Goal: Go to known website: Access a specific website the user already knows

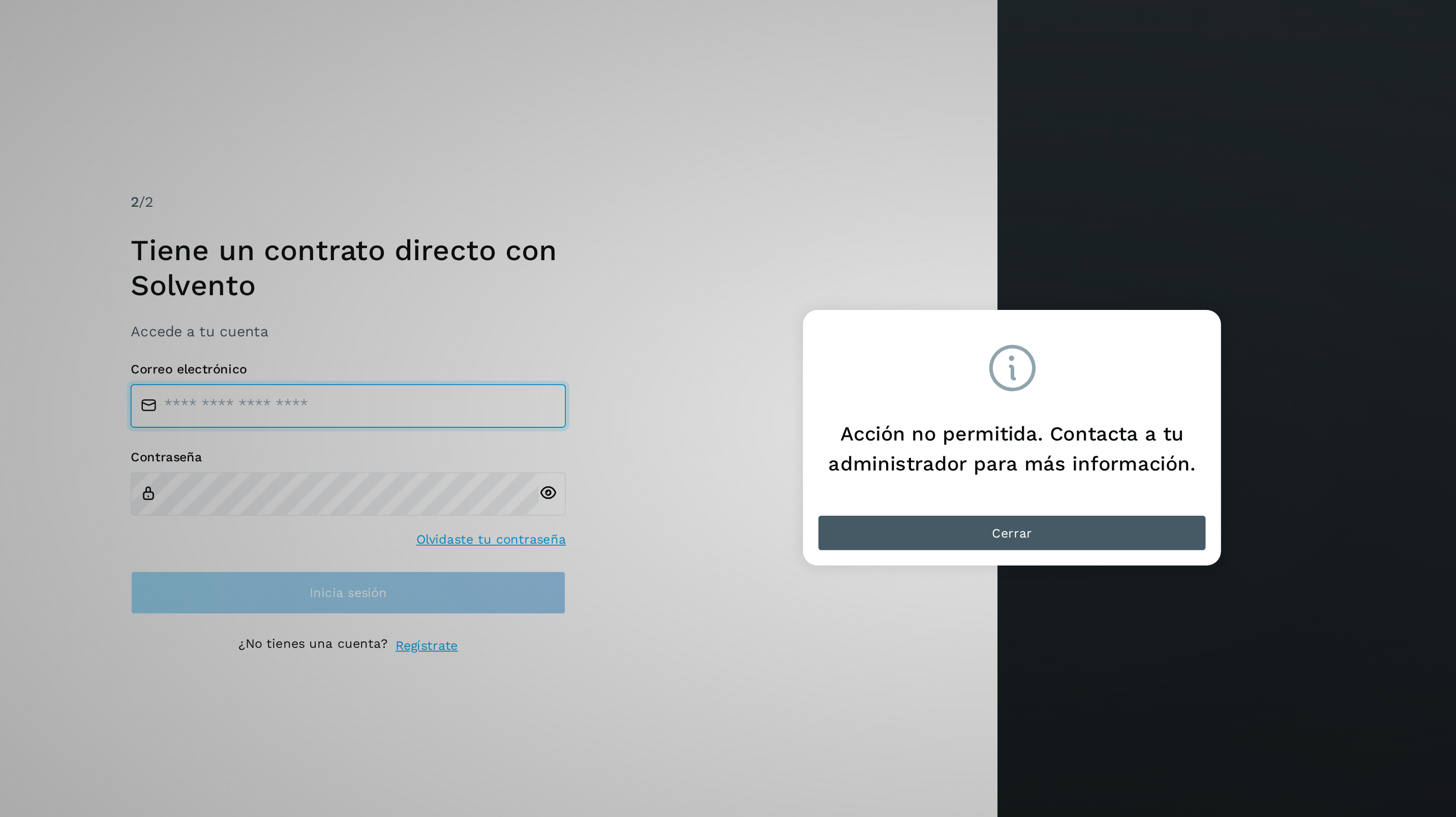
type input "**********"
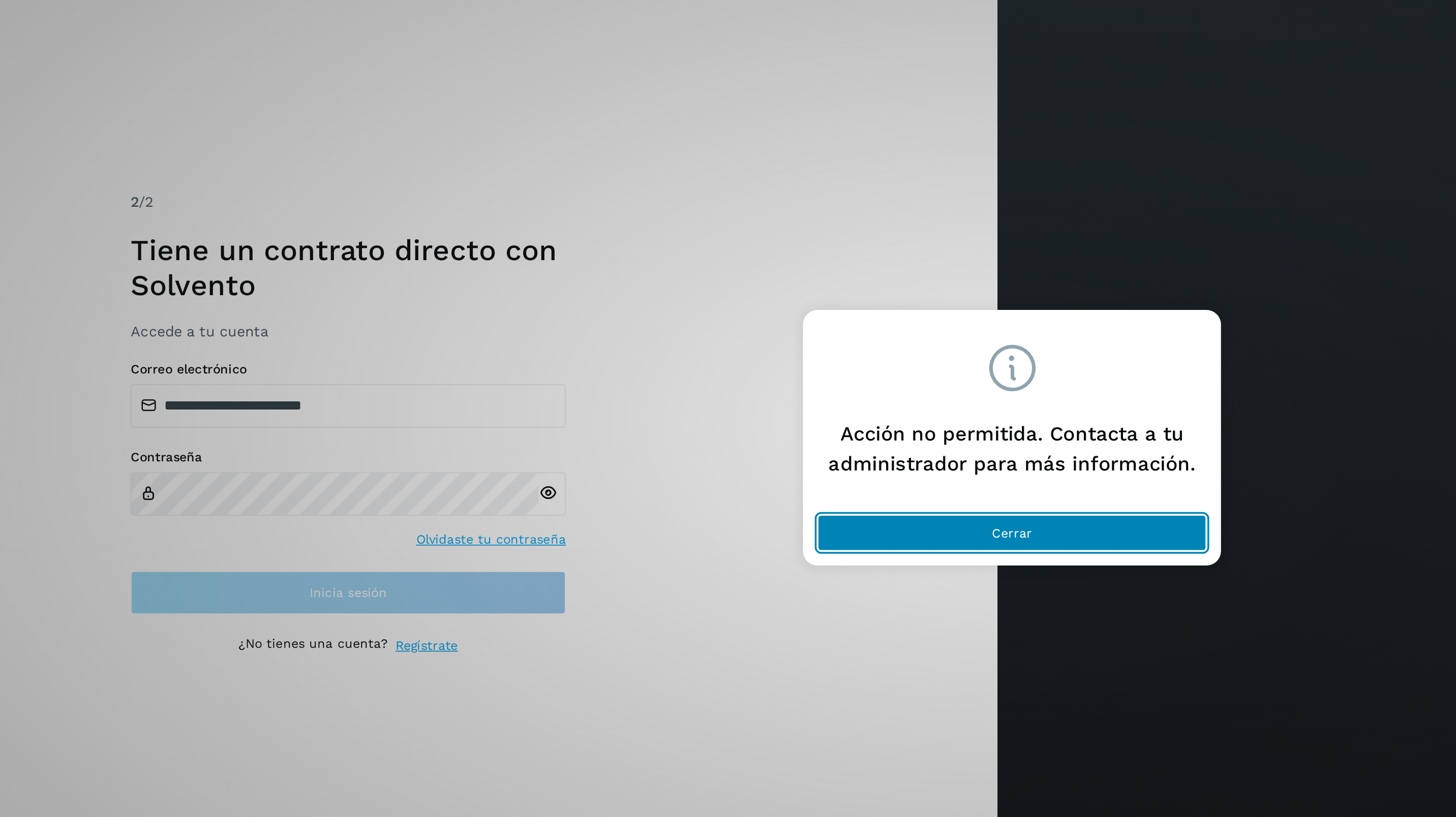
click at [730, 473] on span "Cerrar" at bounding box center [736, 470] width 23 height 7
